Goal: Check status

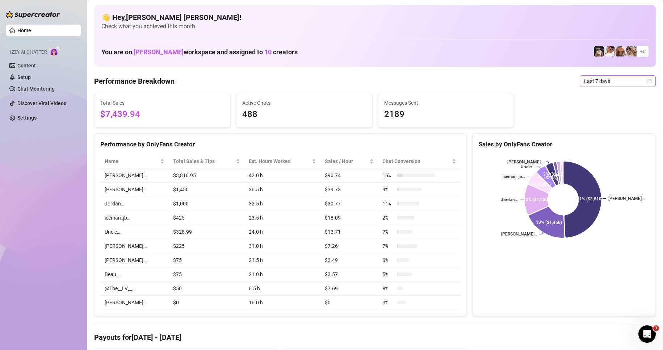
click at [621, 80] on span "Last 7 days" at bounding box center [617, 81] width 67 height 11
click at [602, 94] on div "Last 24 hours" at bounding box center [611, 96] width 64 height 8
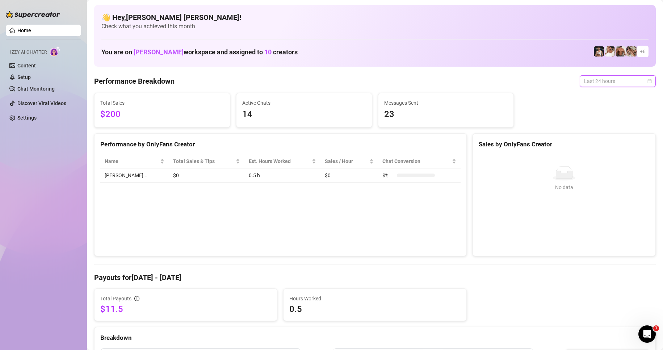
click at [591, 81] on span "Last 24 hours" at bounding box center [617, 81] width 67 height 11
click at [635, 81] on span "Last 24 hours" at bounding box center [617, 81] width 67 height 11
click at [621, 81] on span "Last 24 hours" at bounding box center [617, 81] width 67 height 11
click at [588, 139] on div "Custom date" at bounding box center [611, 142] width 64 height 8
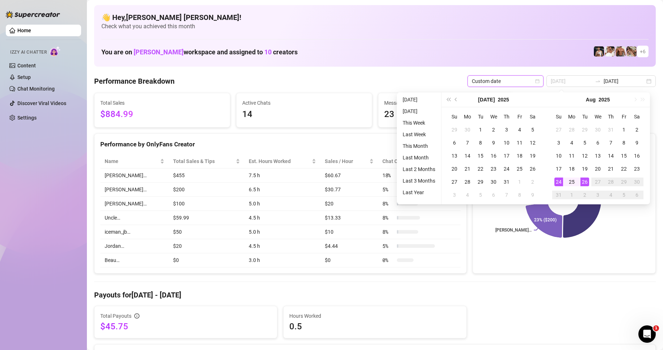
type input "[DATE]"
click at [562, 182] on div "24" at bounding box center [558, 181] width 9 height 9
type input "[DATE]"
click at [586, 182] on div "26" at bounding box center [584, 181] width 9 height 9
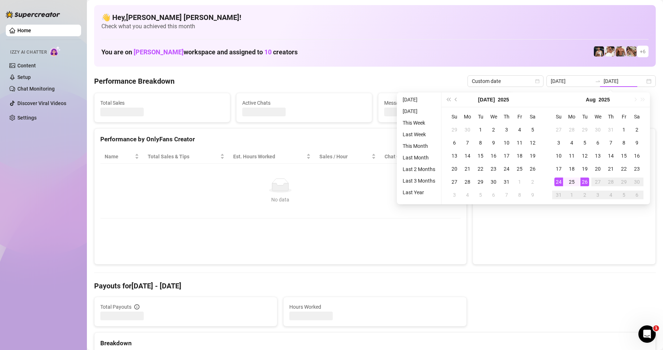
type input "[DATE]"
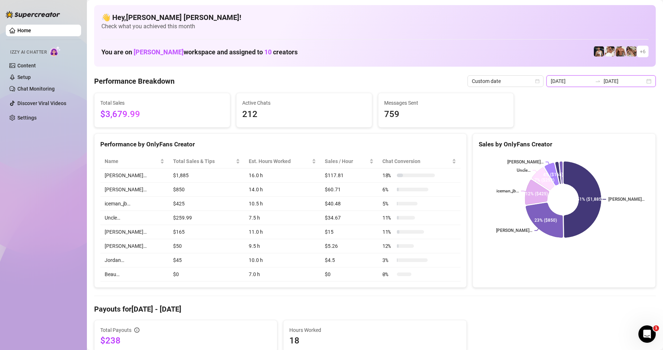
click at [636, 84] on input "[DATE]" at bounding box center [623, 81] width 41 height 8
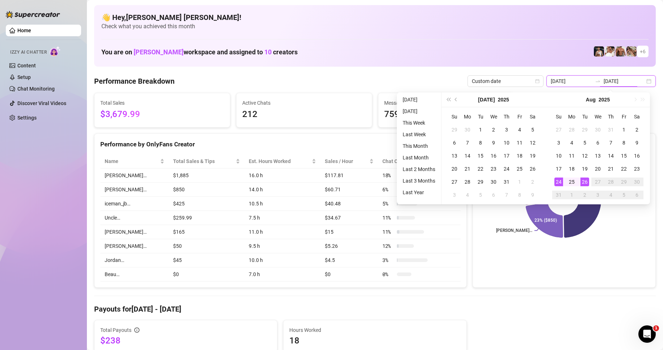
click at [644, 82] on div "[DATE] [DATE]" at bounding box center [600, 81] width 109 height 12
type input "[DATE]"
click at [572, 181] on div "25" at bounding box center [571, 181] width 9 height 9
type input "[DATE]"
click at [580, 182] on div "26" at bounding box center [584, 181] width 9 height 9
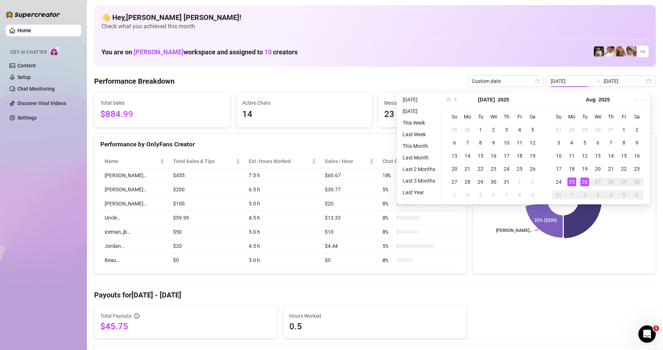
type input "[DATE]"
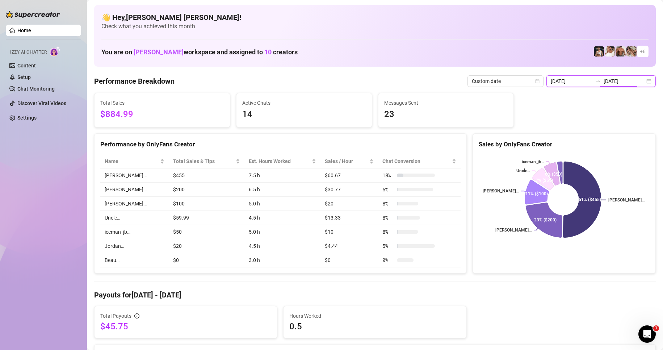
click at [633, 84] on input "[DATE]" at bounding box center [623, 81] width 41 height 8
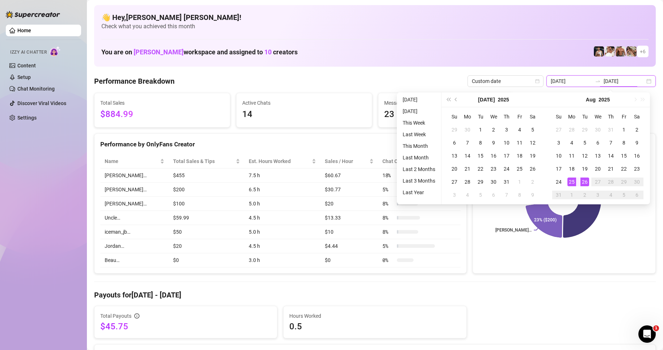
click at [642, 82] on div "[DATE] [DATE]" at bounding box center [600, 81] width 109 height 12
type input "[DATE]"
click at [584, 184] on div "26" at bounding box center [584, 181] width 9 height 9
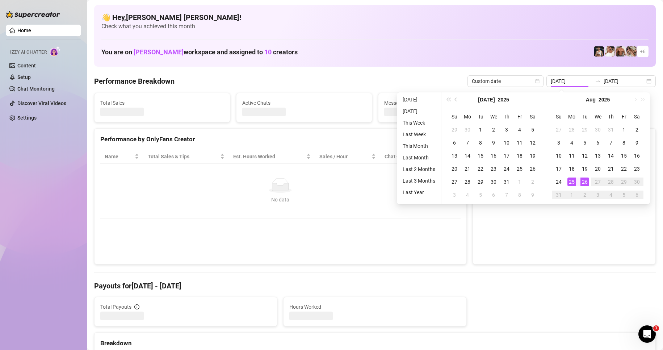
type input "[DATE]"
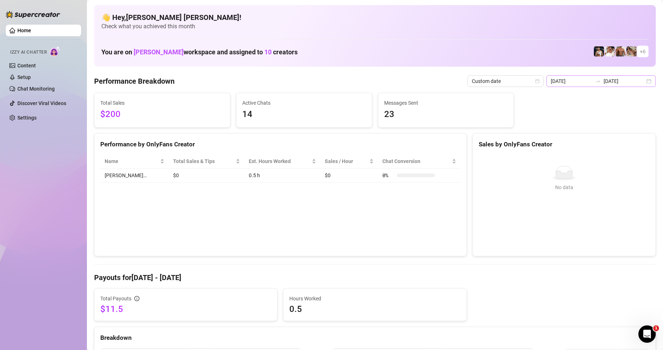
click at [643, 83] on div "[DATE] [DATE]" at bounding box center [600, 81] width 109 height 12
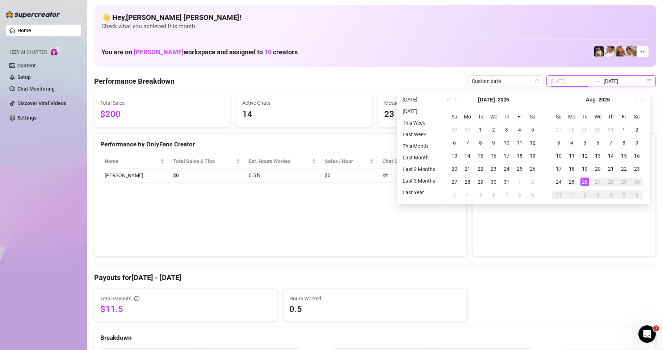
type input "[DATE]"
click at [570, 182] on div "25" at bounding box center [571, 181] width 9 height 9
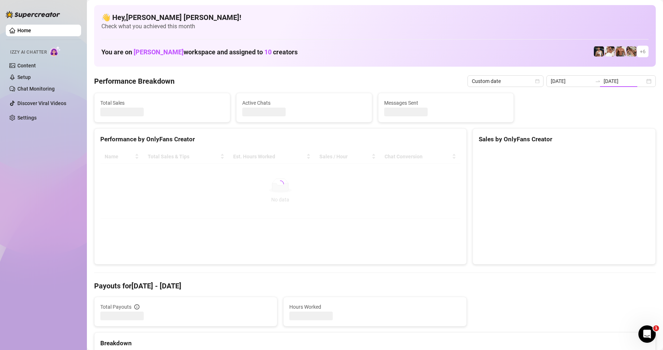
type input "[DATE]"
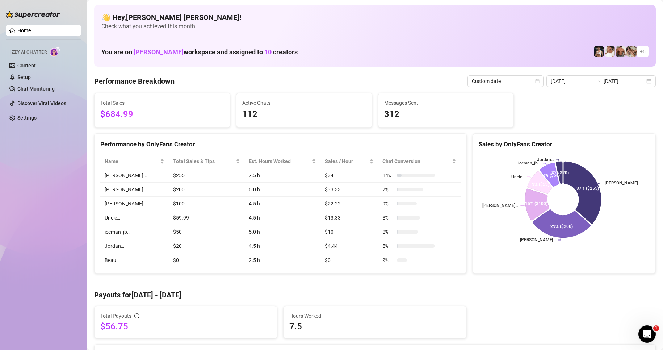
click at [452, 66] on div "👋 Hey, [PERSON_NAME] [PERSON_NAME] ! Check what you achieved this month You are…" at bounding box center [374, 36] width 561 height 62
click at [611, 81] on input "[DATE]" at bounding box center [623, 81] width 41 height 8
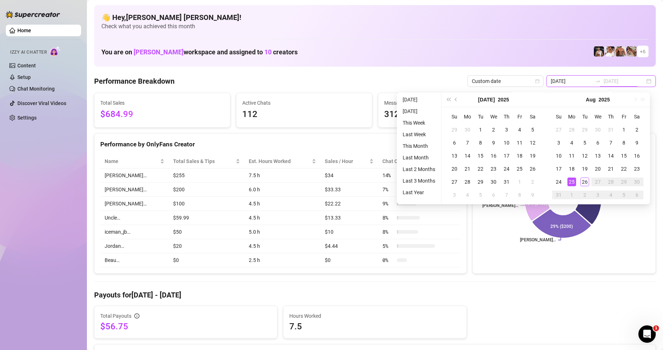
type input "[DATE]"
